Goal: Navigation & Orientation: Understand site structure

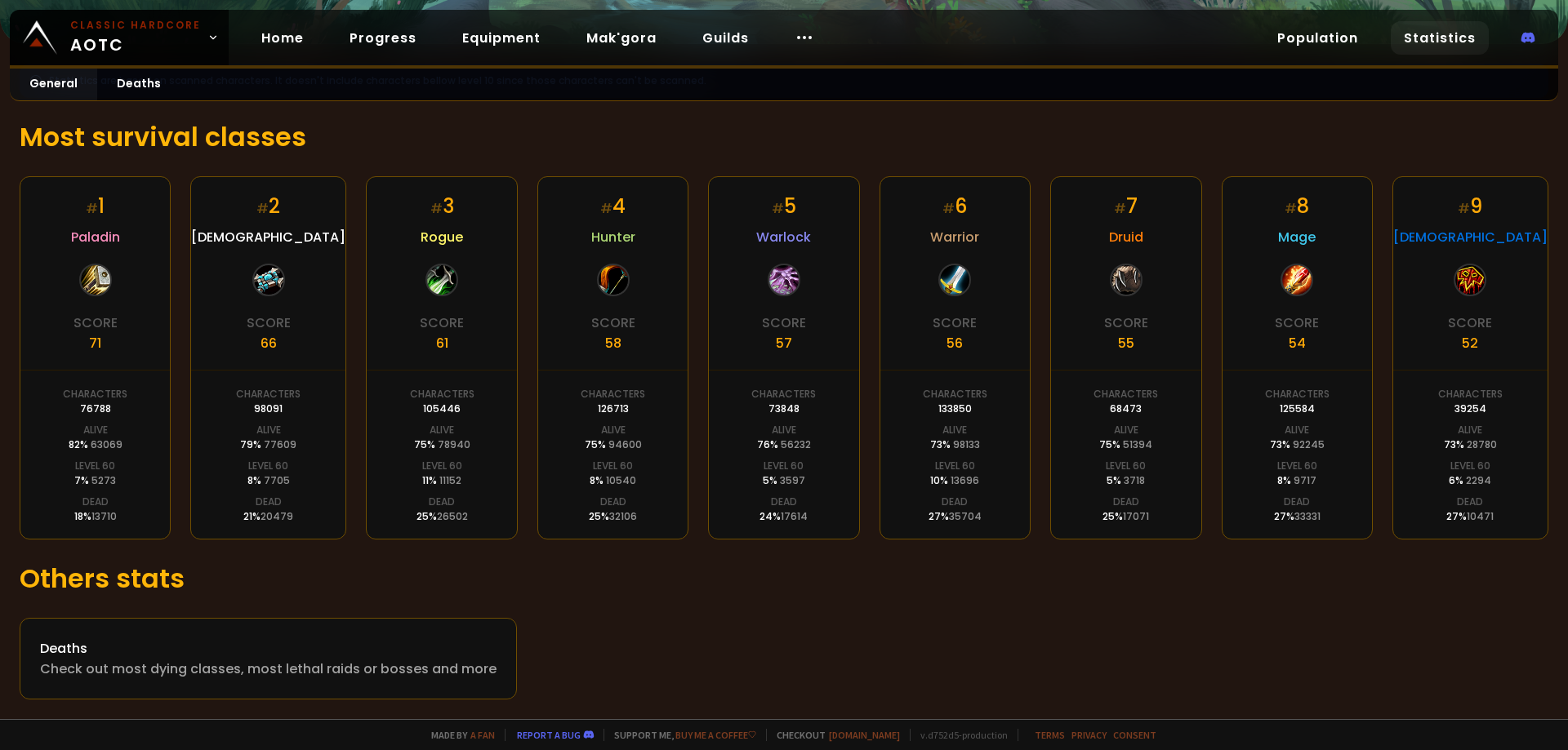
scroll to position [251, 0]
click at [602, 608] on div "Statistics are based on scanned characters. It doesn't include characters bello…" at bounding box center [784, 381] width 1568 height 675
click at [566, 544] on div "Statistics are based on scanned characters. It doesn't include characters bello…" at bounding box center [784, 381] width 1568 height 675
click at [118, 93] on link "Deaths" at bounding box center [139, 84] width 83 height 31
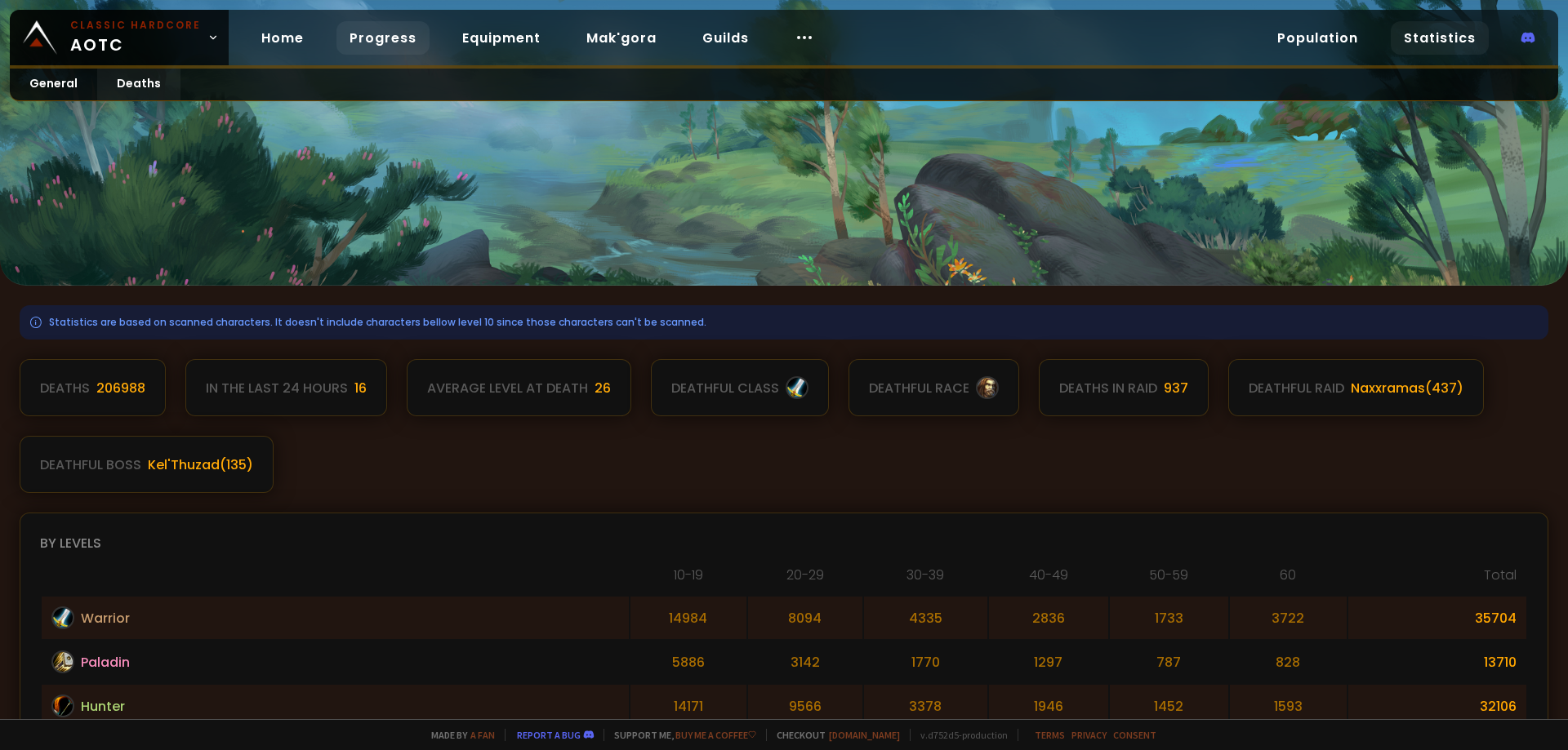
click at [371, 40] on link "Progress" at bounding box center [382, 37] width 93 height 33
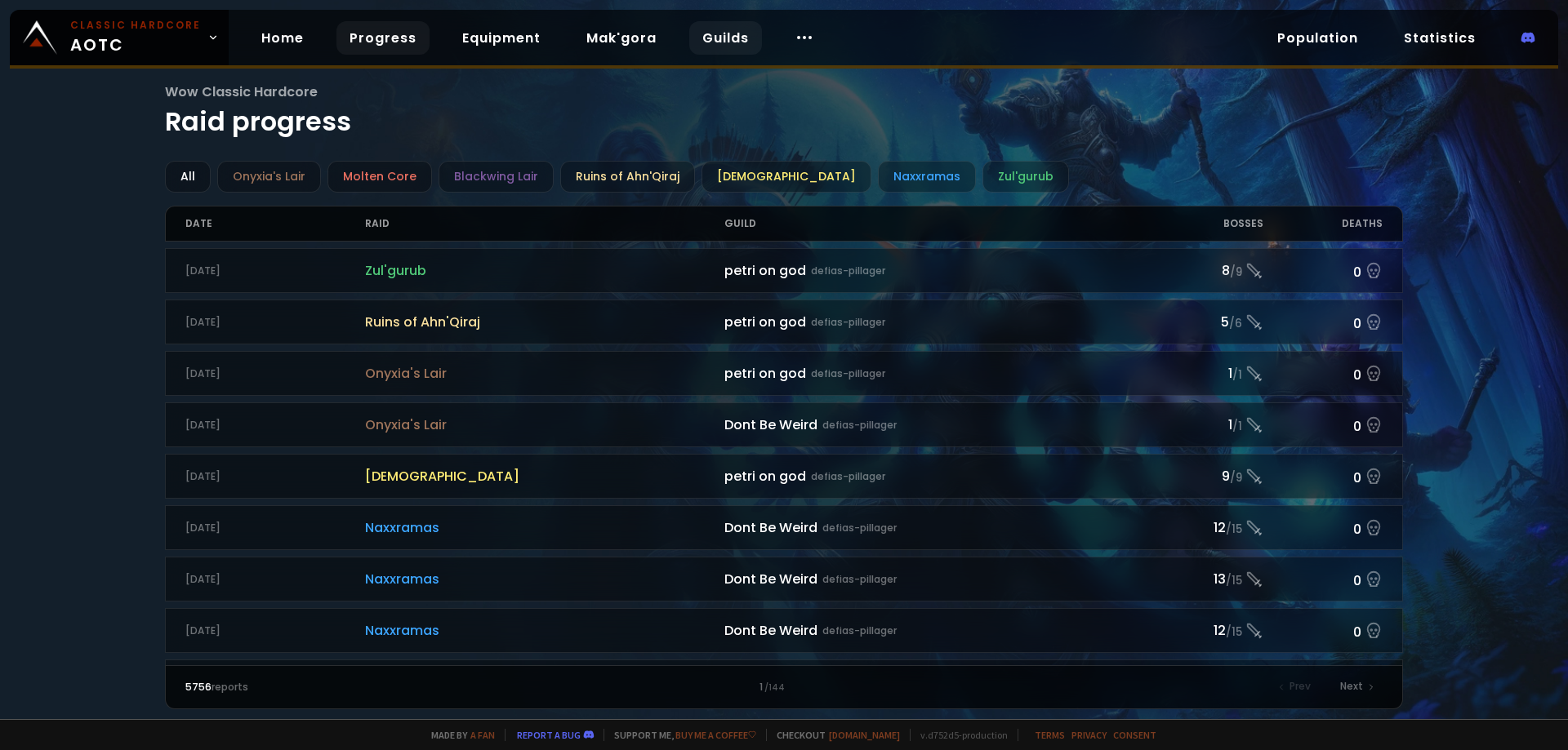
click at [725, 42] on link "Guilds" at bounding box center [725, 37] width 72 height 33
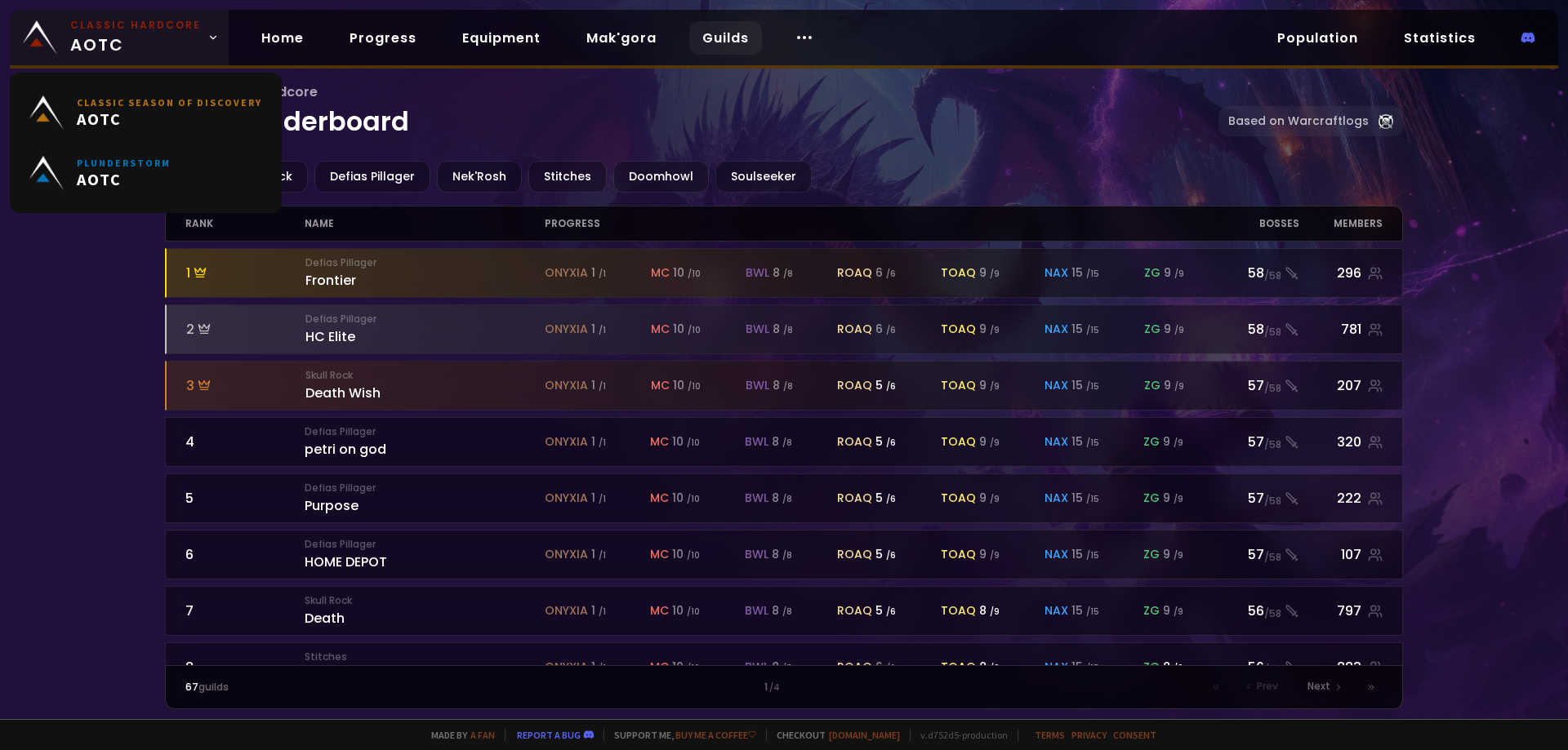
click at [191, 39] on span "Classic Hardcore AOTC" at bounding box center [135, 37] width 130 height 39
